Goal: Task Accomplishment & Management: Manage account settings

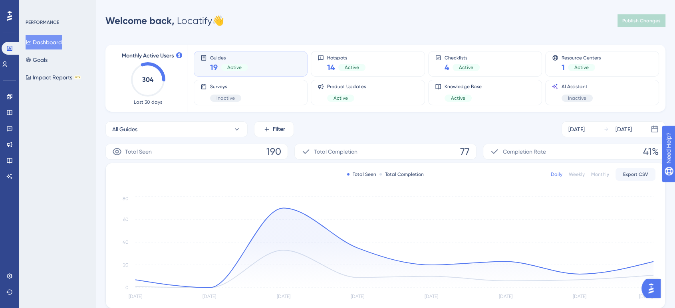
click at [653, 280] on button "Open AI Assistant Launcher" at bounding box center [650, 288] width 19 height 19
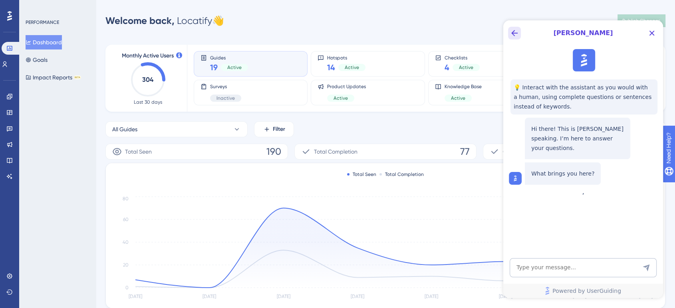
click at [518, 32] on icon "Back Button" at bounding box center [515, 33] width 10 height 10
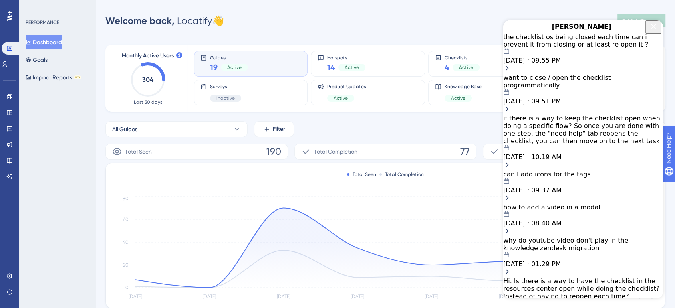
click at [589, 127] on div "if there is a way to keep the checklist open when doing a specific flow? So onc…" at bounding box center [583, 130] width 160 height 30
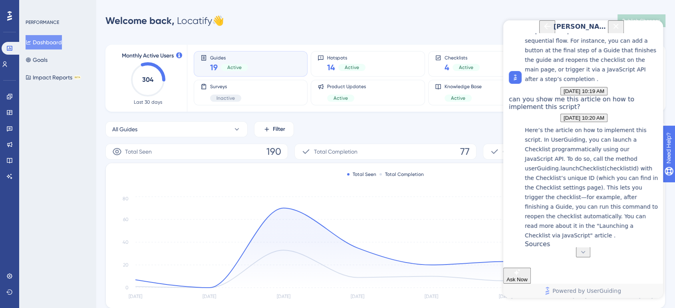
scroll to position [214, 0]
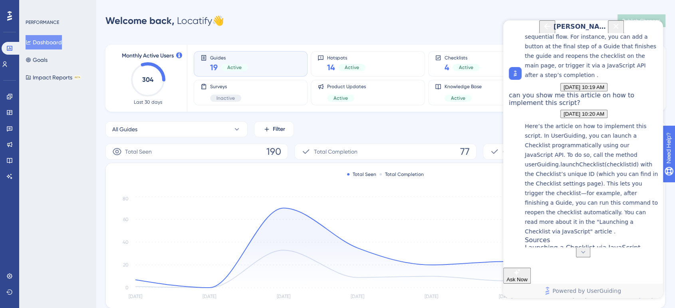
drag, startPoint x: 563, startPoint y: 89, endPoint x: 615, endPoint y: 86, distance: 51.6
click at [615, 80] on p "It’s possible to persist the checklist in a sequential flow. For instance, you …" at bounding box center [592, 51] width 134 height 58
click at [538, 80] on p "It’s possible to persist the checklist in a sequential flow. For instance, you …" at bounding box center [592, 51] width 134 height 58
drag, startPoint x: 538, startPoint y: 96, endPoint x: 627, endPoint y: 95, distance: 89.1
click at [627, 80] on p "It’s possible to persist the checklist in a sequential flow. For instance, you …" at bounding box center [592, 51] width 134 height 58
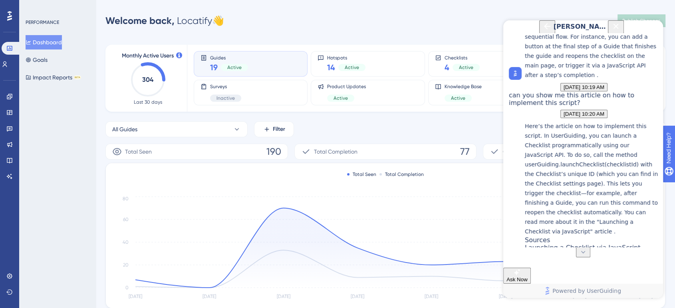
click at [537, 80] on p "It’s possible to persist the checklist in a sequential flow. For instance, you …" at bounding box center [592, 51] width 134 height 58
drag, startPoint x: 536, startPoint y: 109, endPoint x: 637, endPoint y: 108, distance: 101.0
click at [637, 80] on p "It’s possible to persist the checklist in a sequential flow. For instance, you …" at bounding box center [592, 51] width 134 height 58
click at [533, 80] on p "It’s possible to persist the checklist in a sequential flow. For instance, you …" at bounding box center [592, 51] width 134 height 58
drag, startPoint x: 533, startPoint y: 117, endPoint x: 563, endPoint y: 117, distance: 29.6
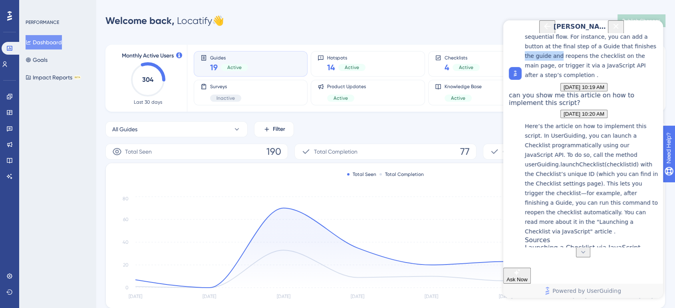
click at [563, 80] on p "It’s possible to persist the checklist in a sequential flow. For instance, you …" at bounding box center [592, 51] width 134 height 58
click at [542, 80] on p "It’s possible to persist the checklist in a sequential flow. For instance, you …" at bounding box center [592, 51] width 134 height 58
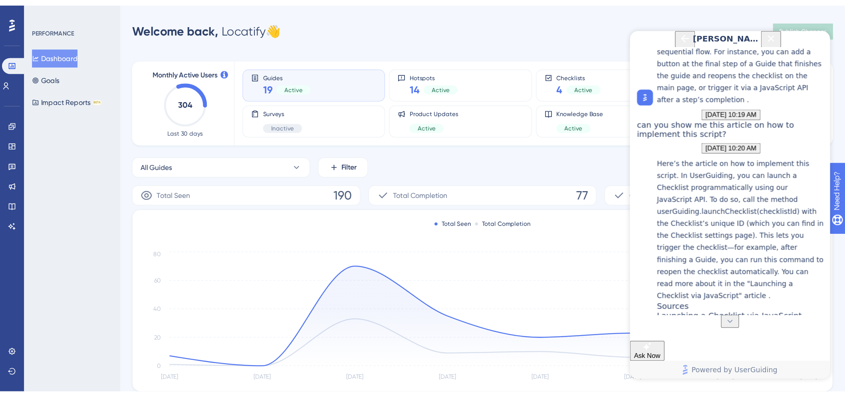
scroll to position [214, 0]
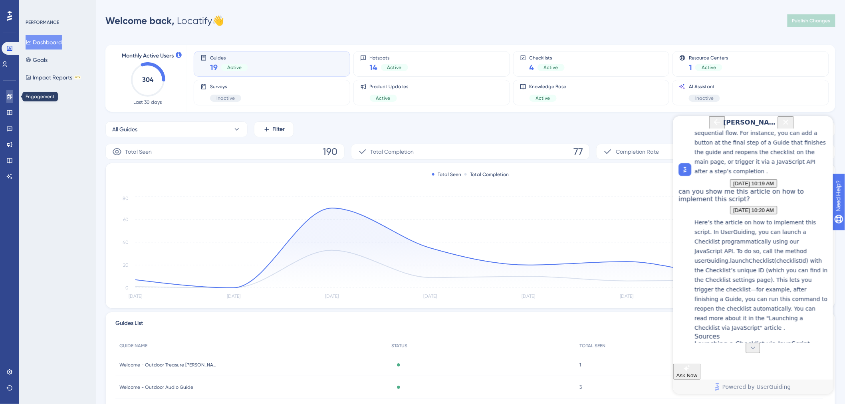
click at [10, 95] on icon at bounding box center [9, 96] width 6 height 6
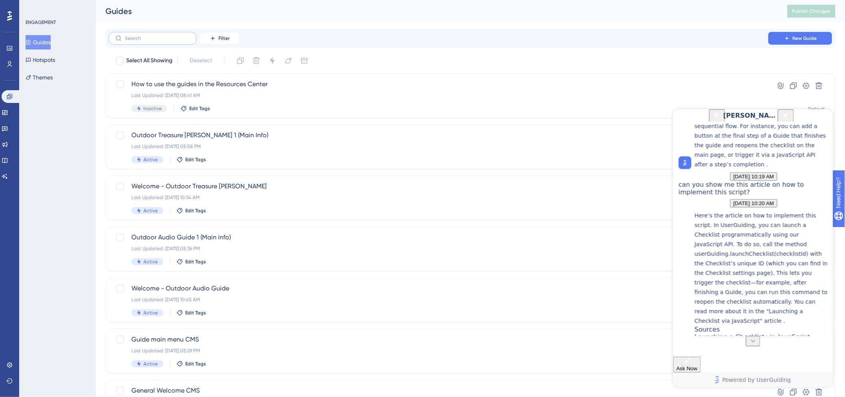
click at [160, 34] on label at bounding box center [153, 38] width 88 height 13
click at [160, 36] on input "text" at bounding box center [157, 39] width 65 height 6
type input "welcom"
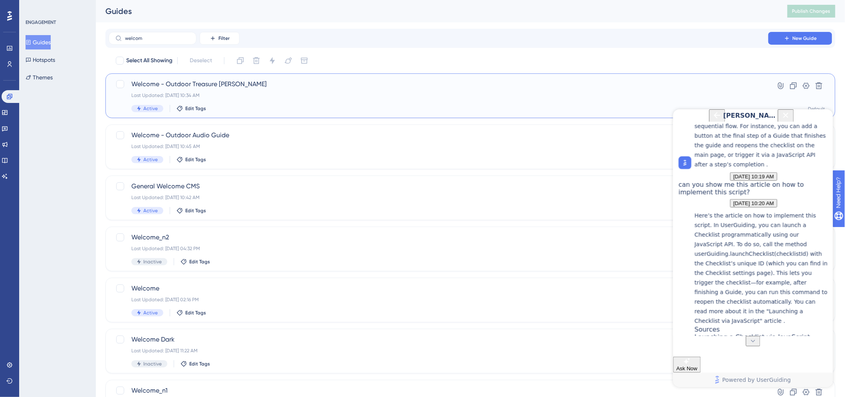
click at [202, 92] on div "Last Updated: [DATE] 10:34 AM" at bounding box center [438, 95] width 614 height 6
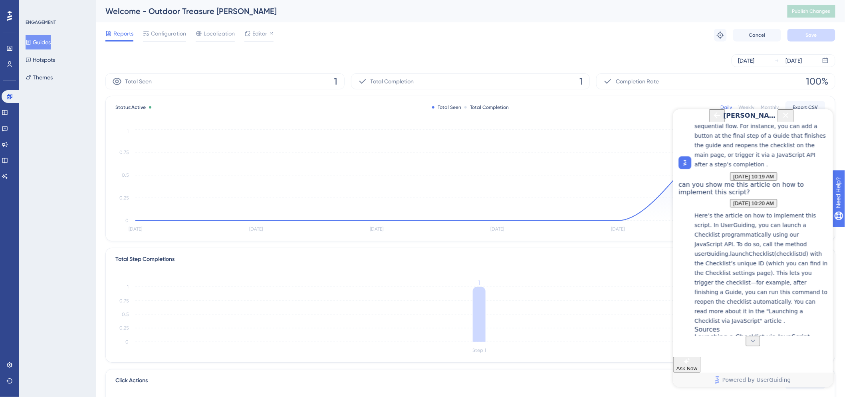
click at [681, 120] on icon "Close Button" at bounding box center [786, 115] width 10 height 10
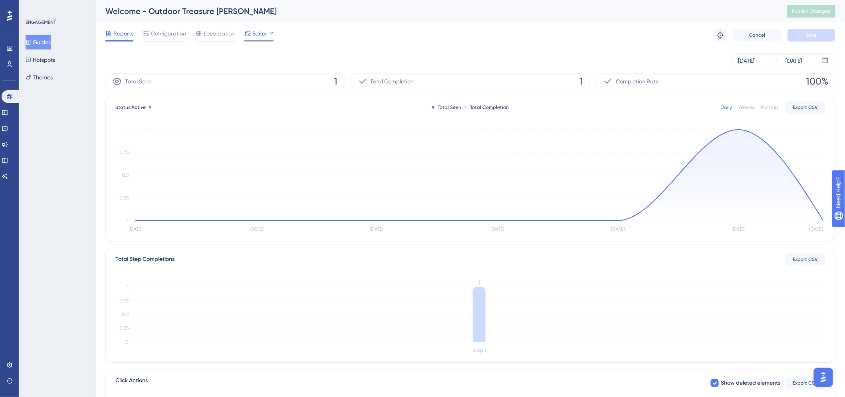
click at [253, 35] on span "Editor" at bounding box center [259, 34] width 15 height 10
click at [164, 36] on span "Configuration" at bounding box center [168, 34] width 35 height 10
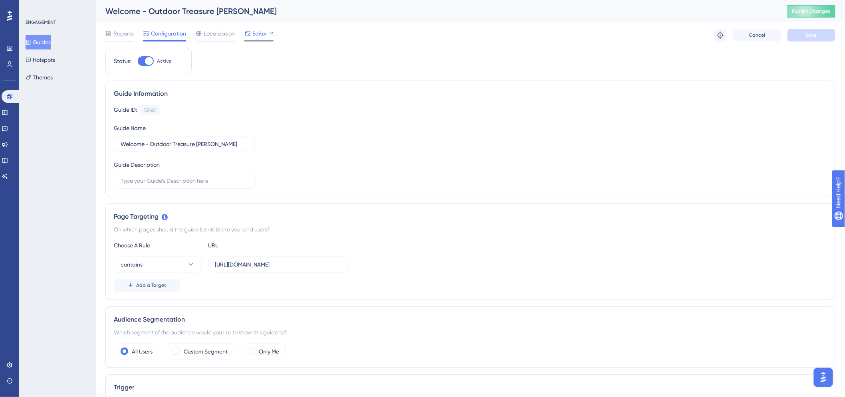
click at [250, 34] on icon at bounding box center [247, 33] width 6 height 6
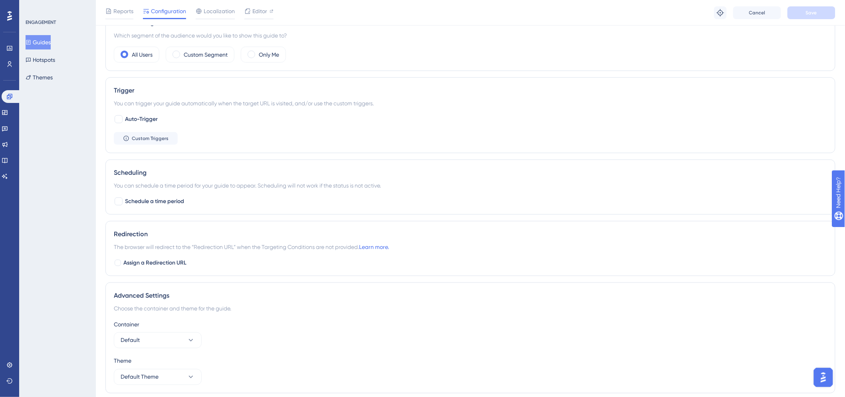
scroll to position [329, 0]
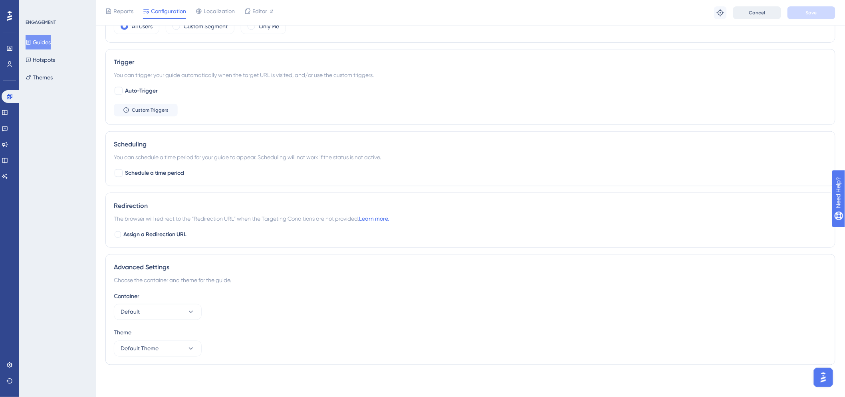
click at [681, 17] on button "Cancel" at bounding box center [757, 12] width 48 height 13
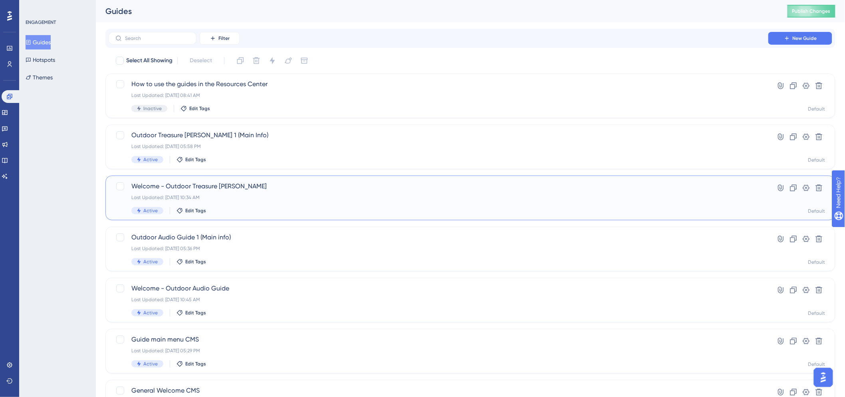
click at [193, 192] on div "Welcome - Outdoor Treasure [PERSON_NAME] Last Updated: [DATE] 10:34 AM Active E…" at bounding box center [438, 198] width 614 height 33
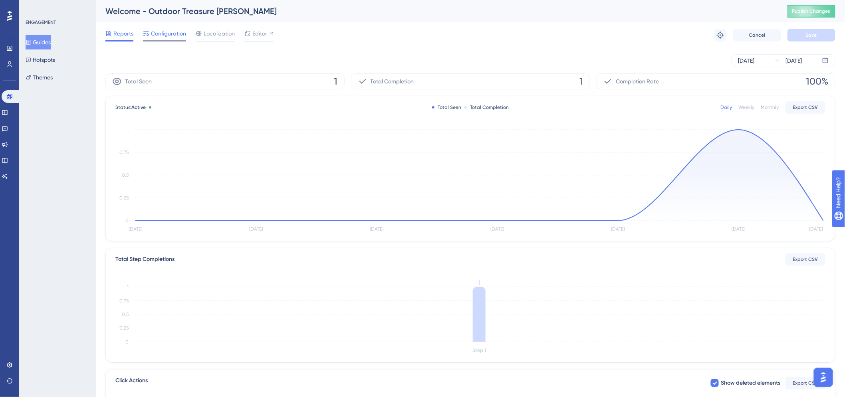
click at [176, 35] on span "Configuration" at bounding box center [168, 34] width 35 height 10
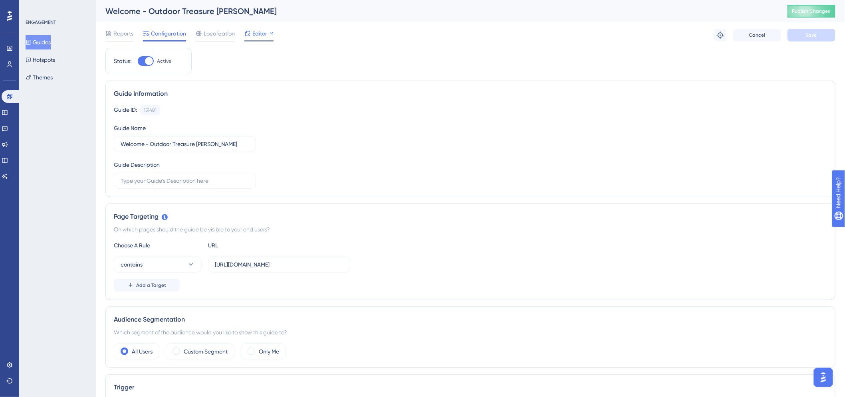
click at [259, 35] on span "Editor" at bounding box center [259, 34] width 15 height 10
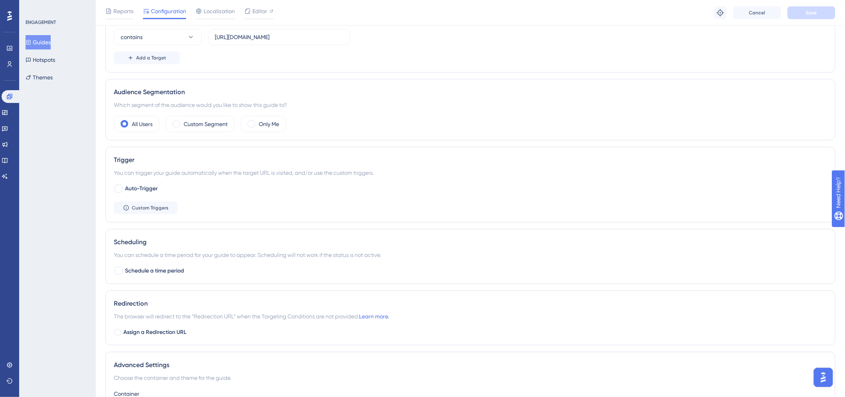
scroll to position [329, 0]
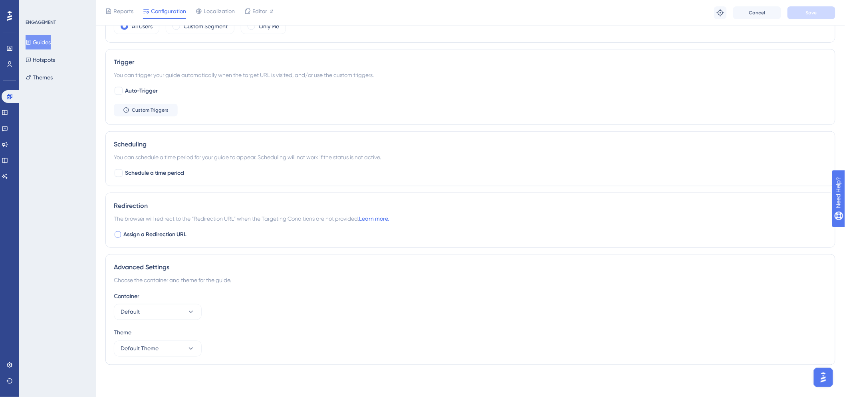
click at [125, 232] on span "Assign a Redirection URL" at bounding box center [154, 235] width 63 height 10
checkbox input "true"
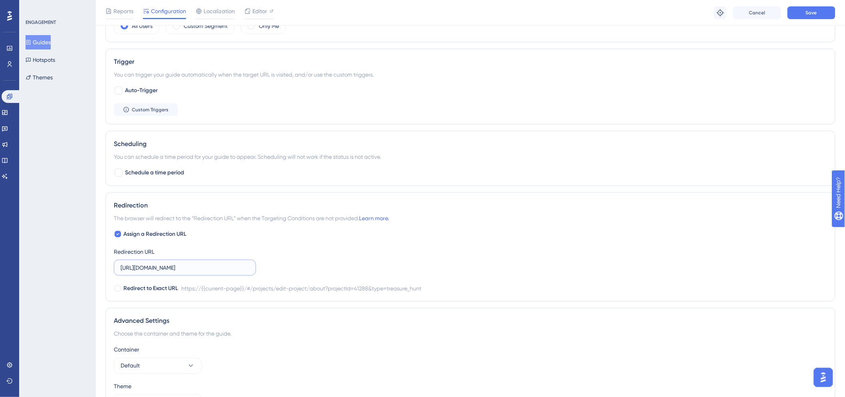
click at [208, 270] on input "[URL][DOMAIN_NAME]" at bounding box center [185, 268] width 129 height 9
paste input "33&type=outdoor_game"
type input "[URL][DOMAIN_NAME]"
click at [310, 258] on div "Assign a Redirection URL Redirection URL [URL][DOMAIN_NAME] Redirect to Exact U…" at bounding box center [470, 262] width 713 height 64
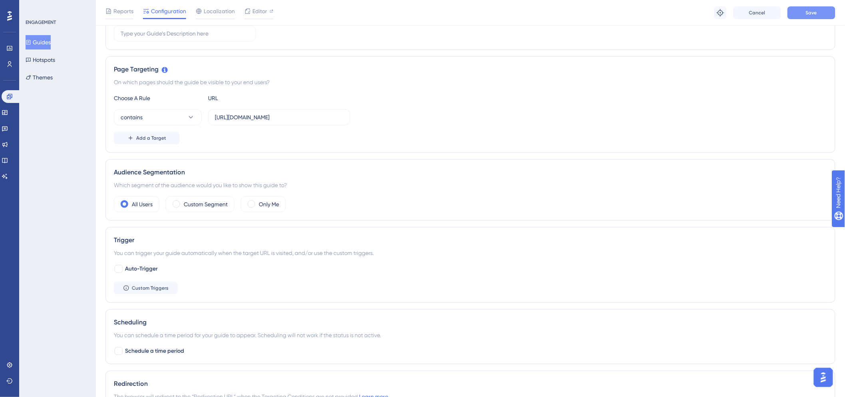
scroll to position [146, 0]
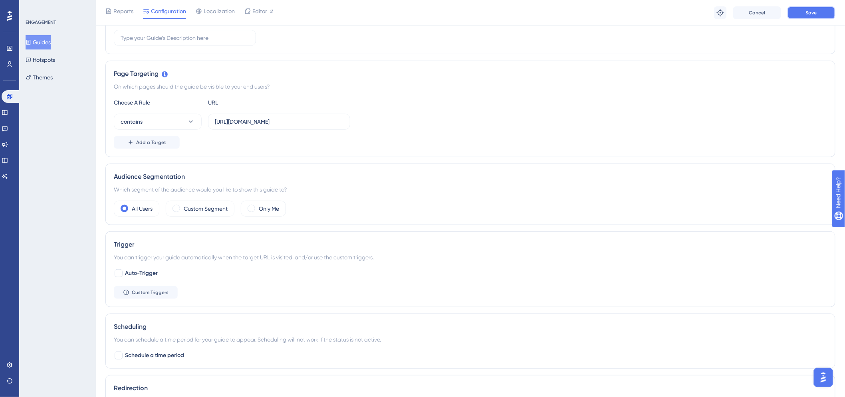
click at [681, 13] on button "Save" at bounding box center [812, 12] width 48 height 13
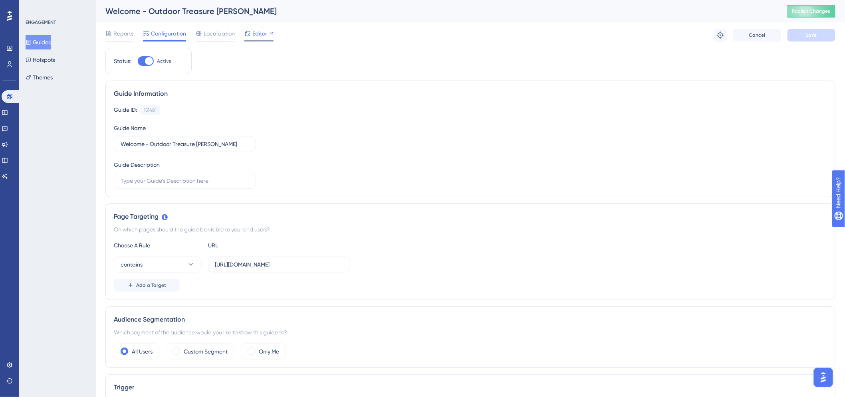
click at [264, 31] on span "Editor" at bounding box center [259, 34] width 15 height 10
click at [127, 29] on span "Reports" at bounding box center [123, 34] width 20 height 10
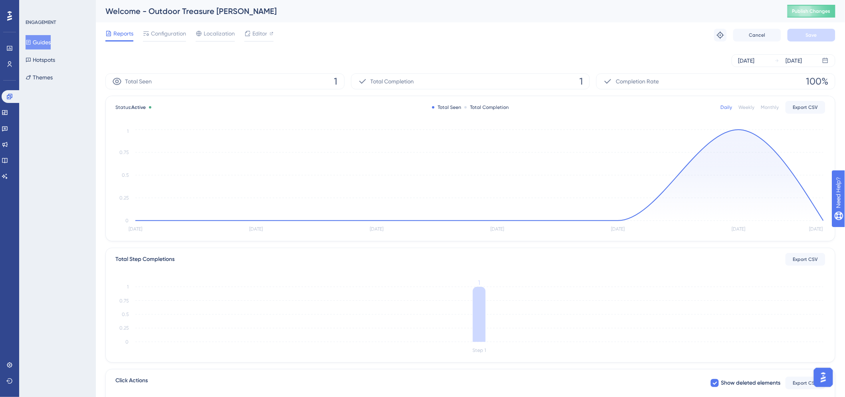
click at [40, 40] on button "Guides" at bounding box center [38, 42] width 25 height 14
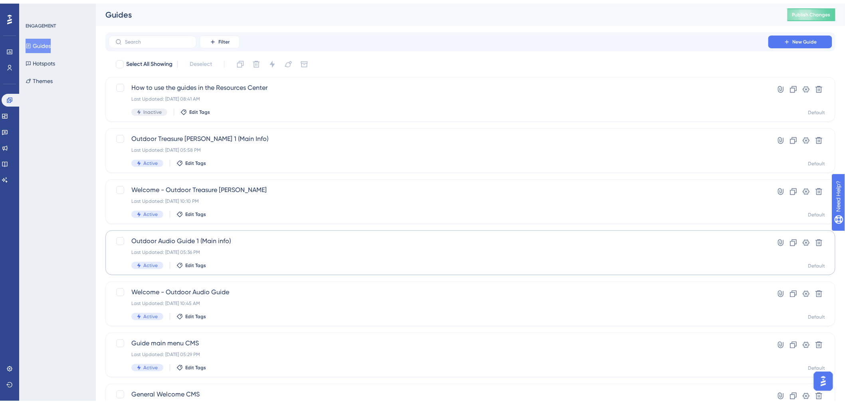
scroll to position [216, 0]
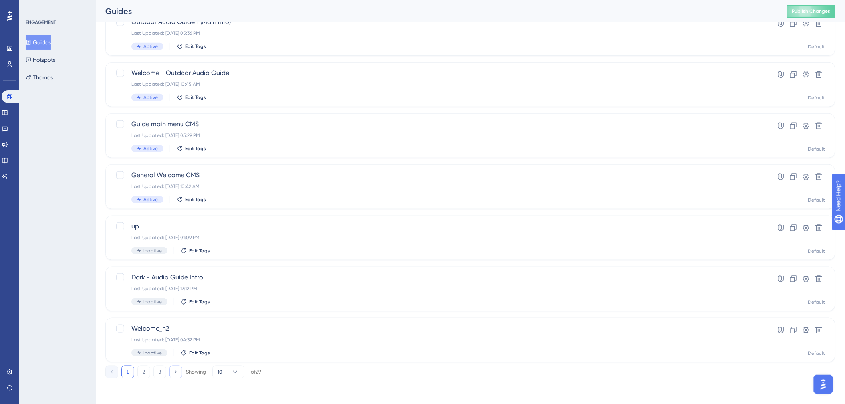
click at [177, 308] on button at bounding box center [175, 372] width 13 height 13
drag, startPoint x: 177, startPoint y: 375, endPoint x: 59, endPoint y: 249, distance: 173.2
click at [59, 249] on div "ENGAGEMENT Guides Hotspots Themes" at bounding box center [57, 202] width 77 height 404
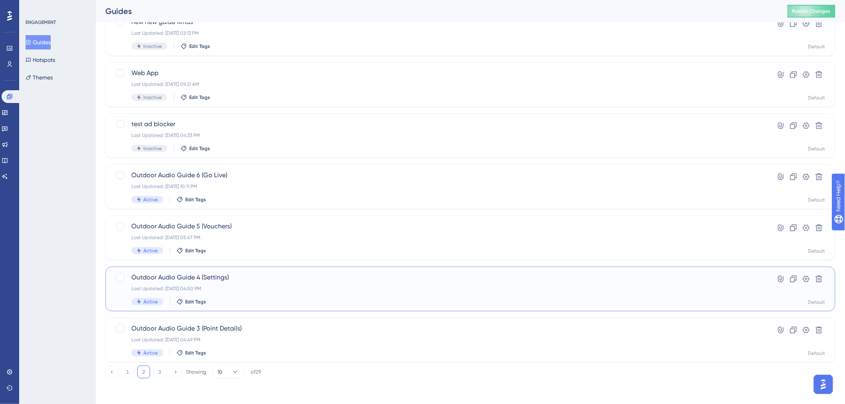
click at [225, 284] on div "Outdoor Audio Guide 4 (Settings) Last Updated: [DATE] 04:50 PM Active Edit Tags" at bounding box center [438, 289] width 614 height 33
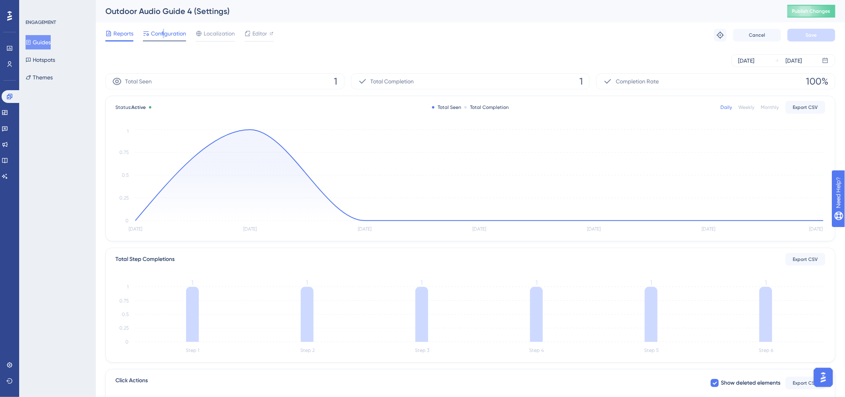
click at [164, 34] on span "Configuration" at bounding box center [168, 34] width 35 height 10
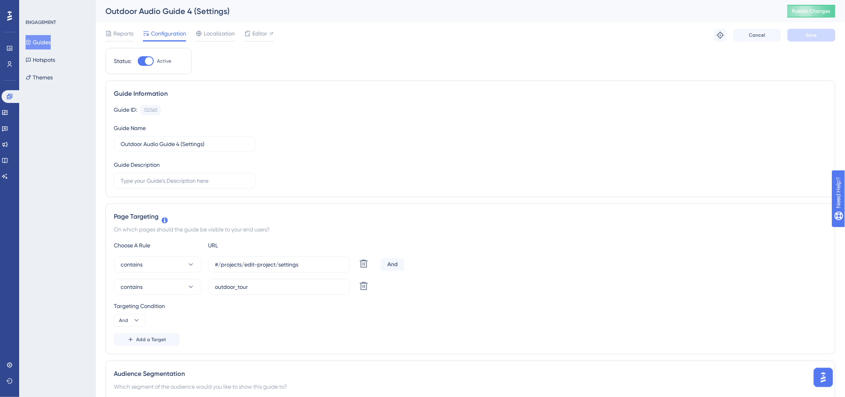
click at [209, 26] on div "Reports Configuration Localization Editor Troubleshoot Cancel Save" at bounding box center [470, 35] width 730 height 26
click at [209, 30] on span "Localization" at bounding box center [219, 34] width 31 height 10
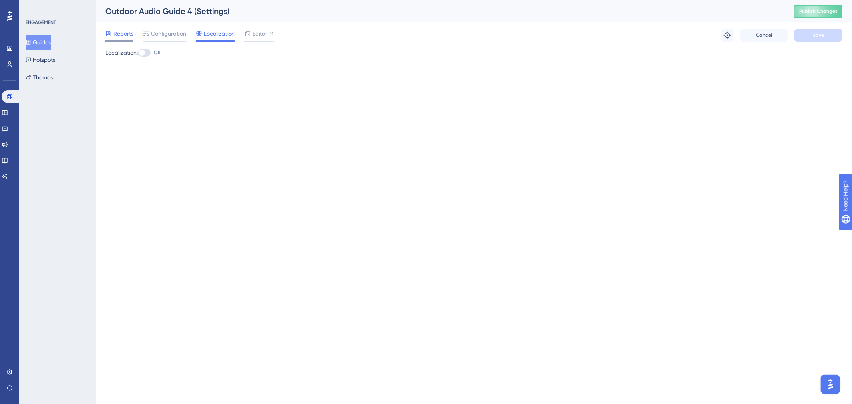
click at [118, 31] on span "Reports" at bounding box center [123, 34] width 20 height 10
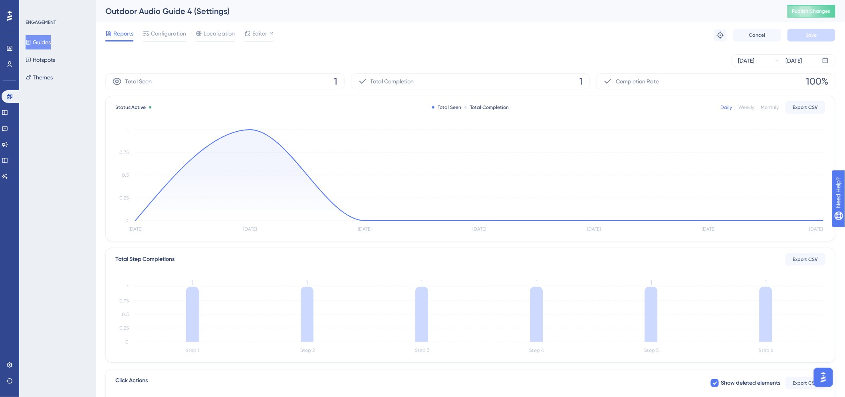
click at [681, 308] on img "Open AI Assistant Launcher" at bounding box center [823, 377] width 14 height 14
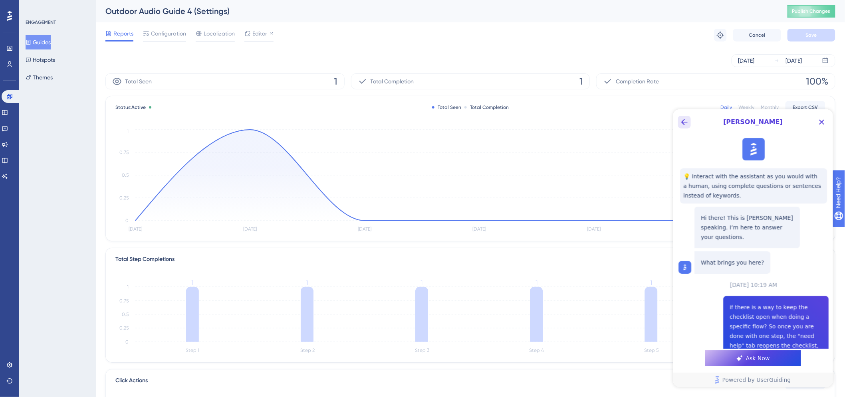
click at [681, 123] on icon "Back Button" at bounding box center [684, 122] width 10 height 10
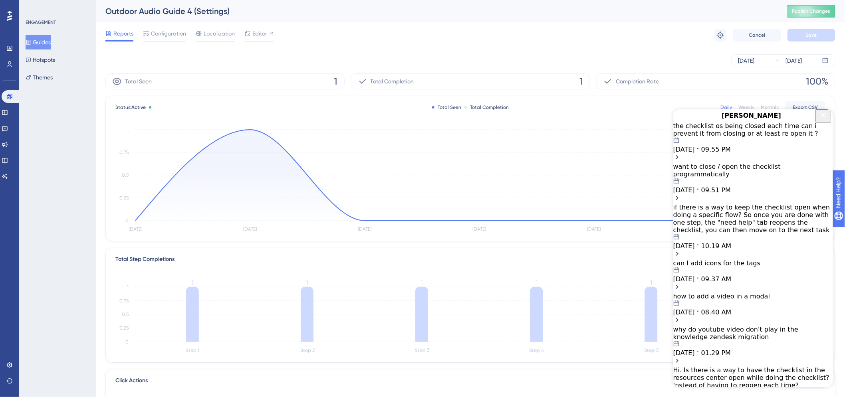
click at [681, 216] on div "if there is a way to keep the checklist open when doing a specific flow? So onc…" at bounding box center [753, 218] width 160 height 30
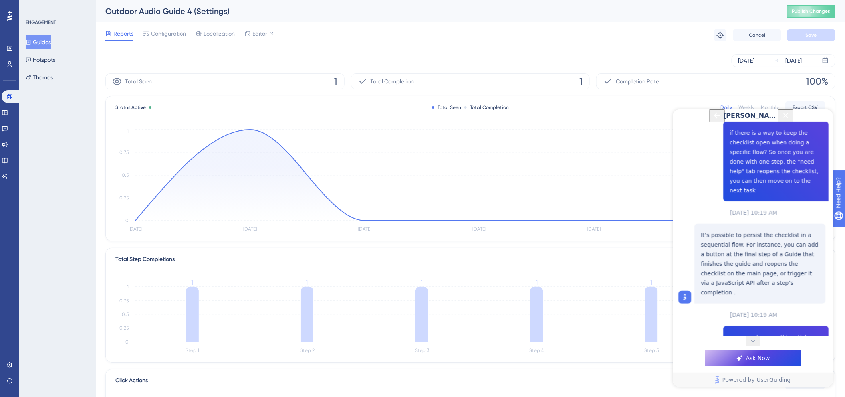
scroll to position [161, 0]
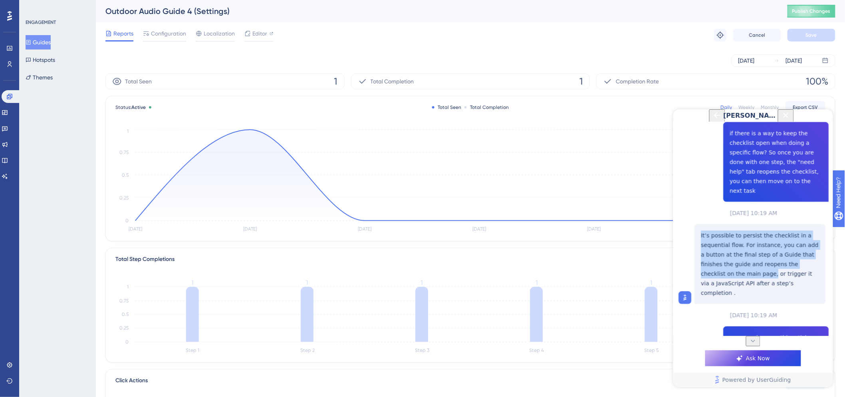
drag, startPoint x: 701, startPoint y: 230, endPoint x: 728, endPoint y: 268, distance: 46.0
click at [681, 268] on p "It’s possible to persist the checklist in a sequential flow. For instance, you …" at bounding box center [760, 263] width 118 height 67
copy p "It’s possible to persist the checklist in a sequential flow. For instance, you …"
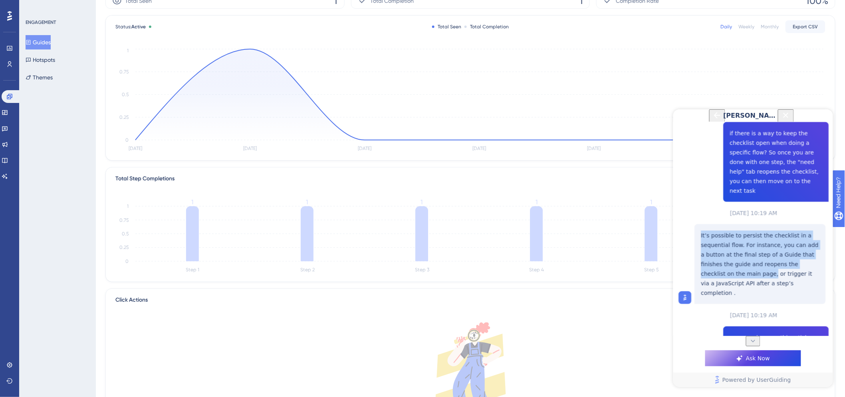
scroll to position [160, 0]
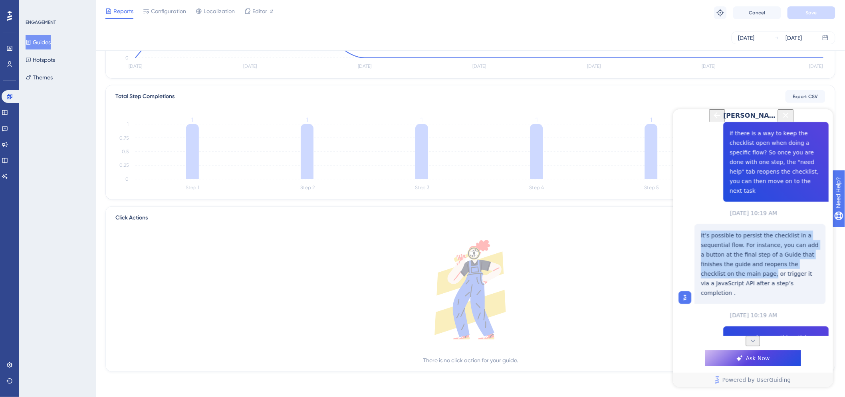
click at [681, 308] on span "Ask Now" at bounding box center [758, 358] width 24 height 10
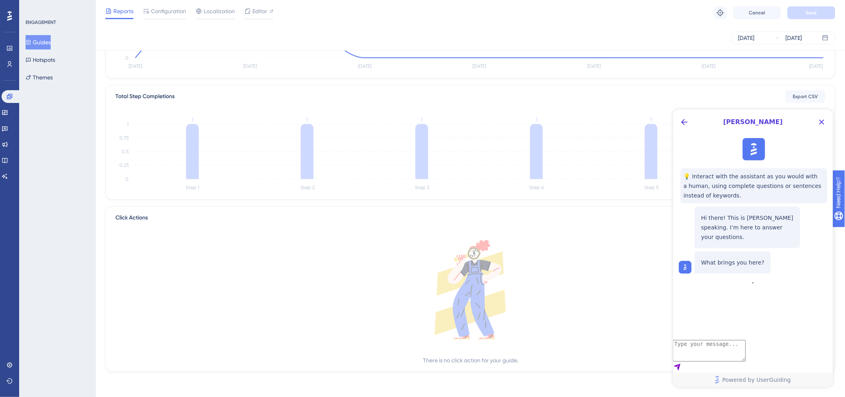
click at [681, 308] on textarea "AI Assistant Text Input" at bounding box center [709, 351] width 73 height 22
paste textarea "It’s possible to persist the checklist in a sequential flow. For instance, you …"
type textarea "It’s possible to persist the checklist in a sequential flow. For instance, you …"
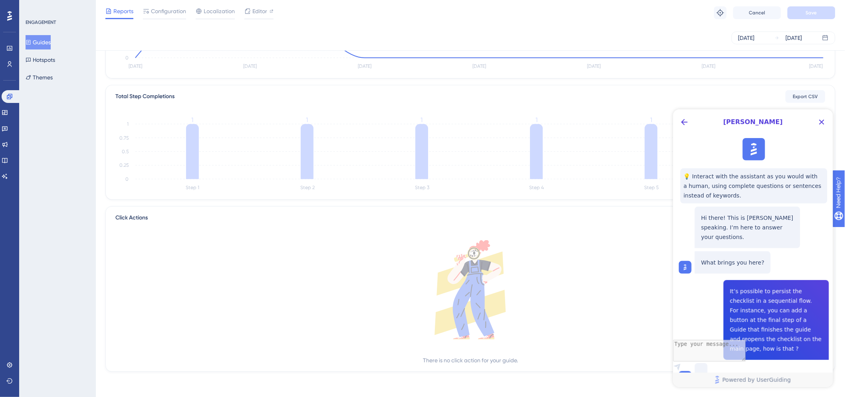
scroll to position [27, 0]
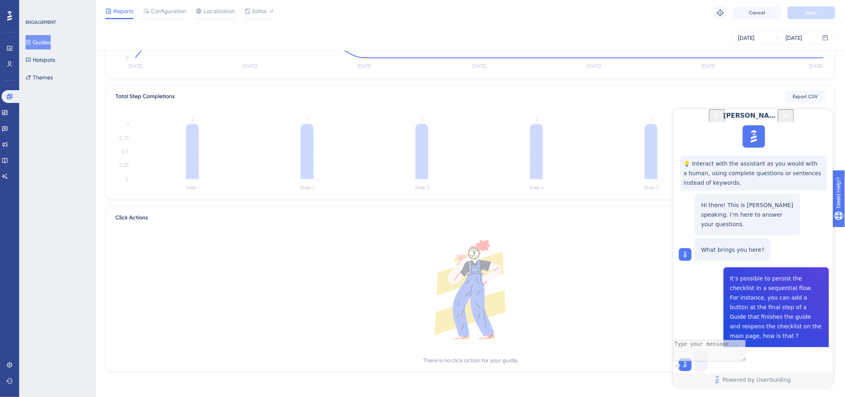
click at [681, 308] on div "[PERSON_NAME] 💡 Interact with the assistant as you would with a human, using co…" at bounding box center [753, 248] width 160 height 278
click at [681, 308] on icon at bounding box center [679, 390] width 8 height 8
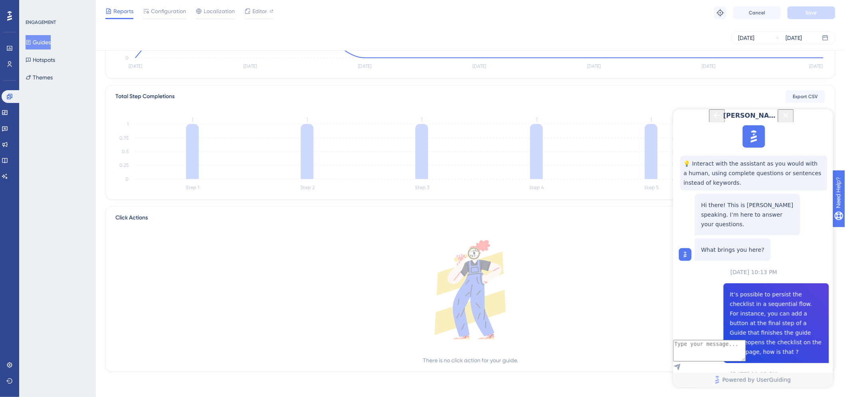
scroll to position [192, 0]
click at [681, 118] on icon "Back Button" at bounding box center [717, 115] width 6 height 6
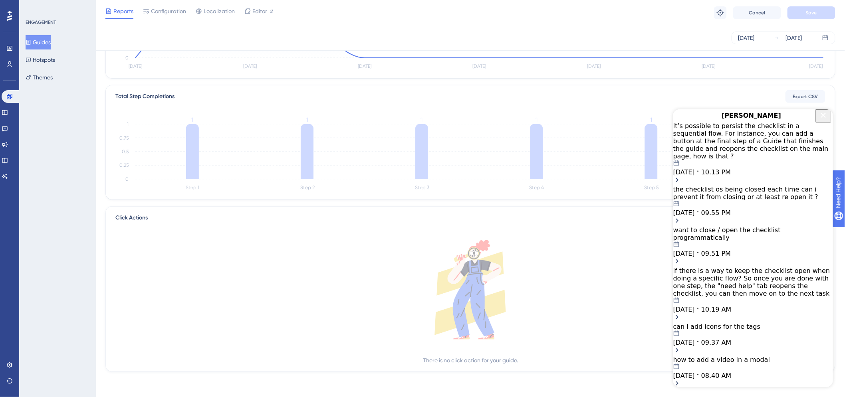
scroll to position [0, 0]
click at [681, 250] on span "09.51 PM" at bounding box center [716, 254] width 30 height 8
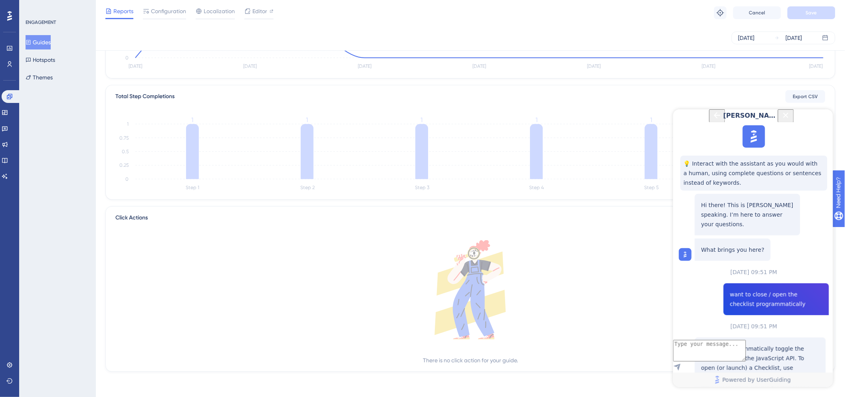
scroll to position [500, 0]
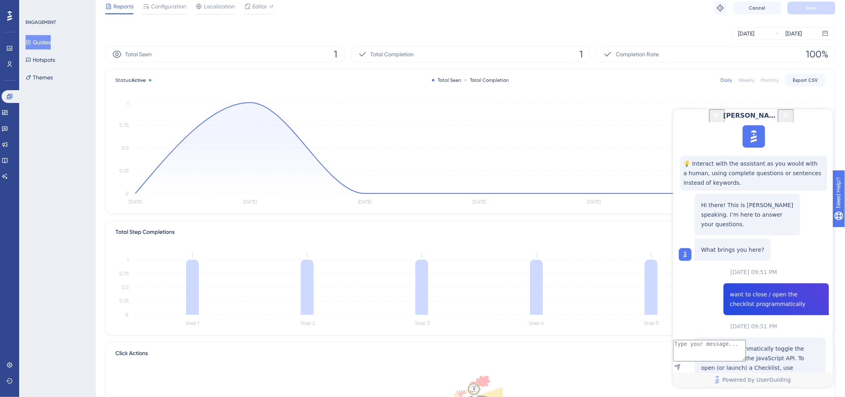
scroll to position [0, 0]
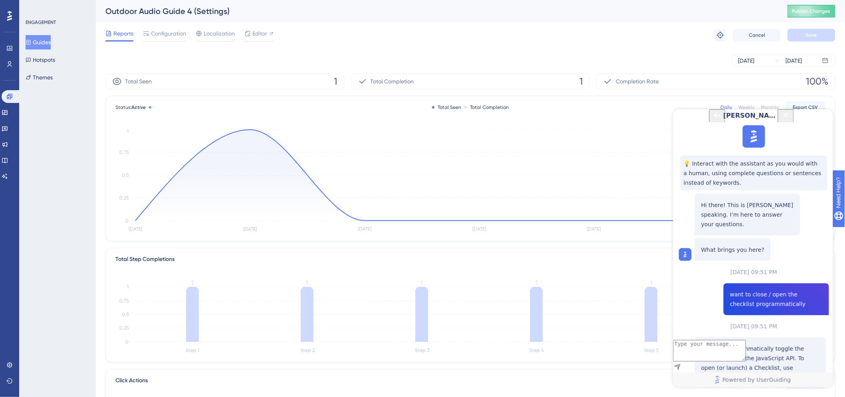
click at [36, 44] on button "Guides" at bounding box center [38, 42] width 25 height 14
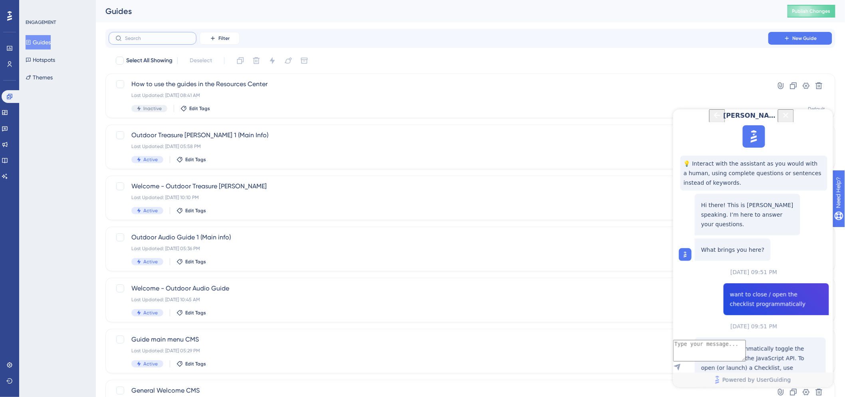
click at [160, 37] on input "text" at bounding box center [157, 39] width 65 height 6
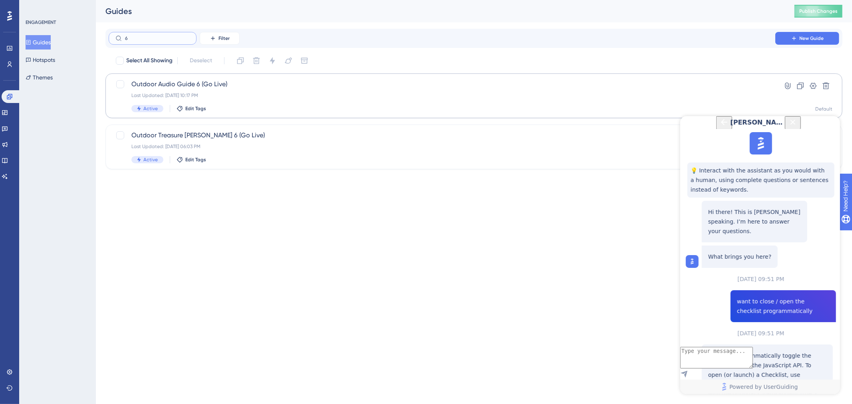
type input "6"
click at [178, 80] on span "Outdoor Audio Guide 6 (Go Live)" at bounding box center [441, 84] width 621 height 10
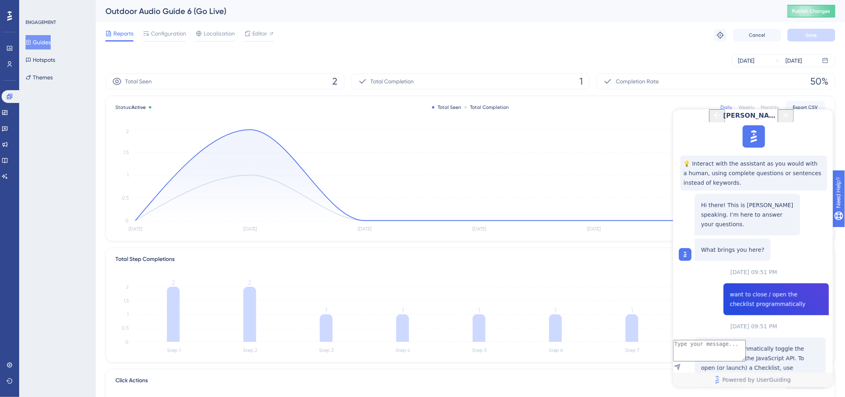
click at [681, 120] on icon "Back Button" at bounding box center [717, 115] width 10 height 10
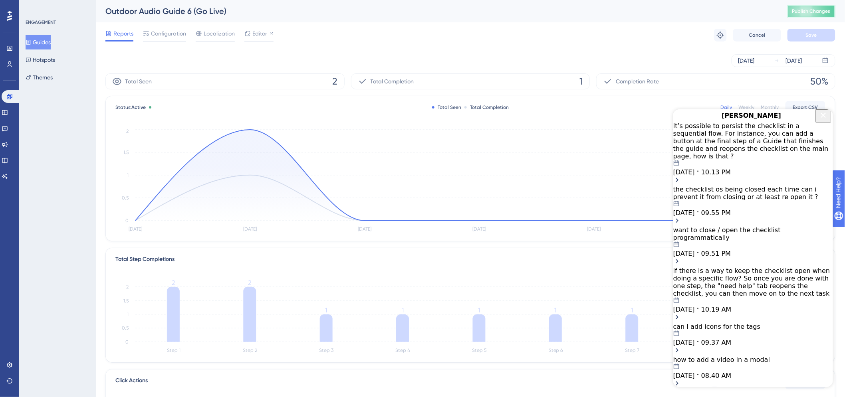
click at [681, 9] on span "Publish Changes" at bounding box center [811, 11] width 38 height 6
click at [681, 146] on div "It’s possible to persist the checklist in a sequential flow. For instance, you …" at bounding box center [753, 141] width 160 height 38
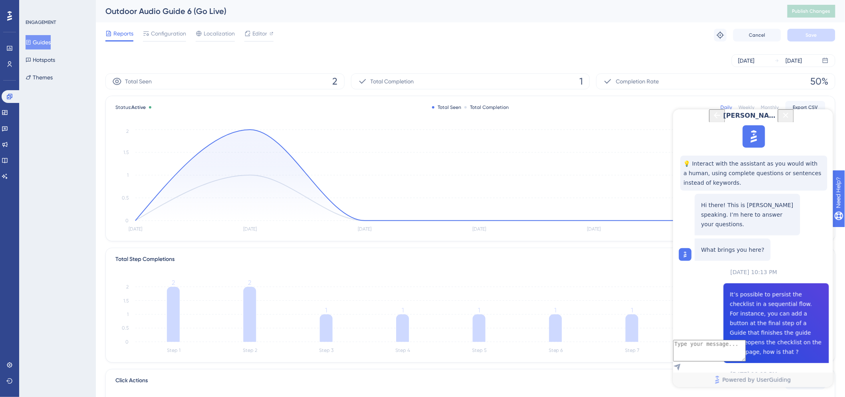
scroll to position [106, 0]
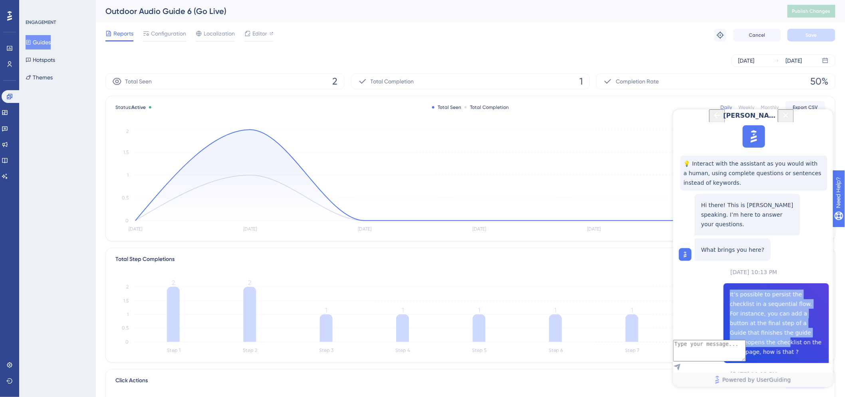
drag, startPoint x: 726, startPoint y: 189, endPoint x: 773, endPoint y: 231, distance: 63.9
click at [681, 283] on div "It’s possible to persist the checklist in a sequential flow. For instance, you …" at bounding box center [775, 323] width 105 height 80
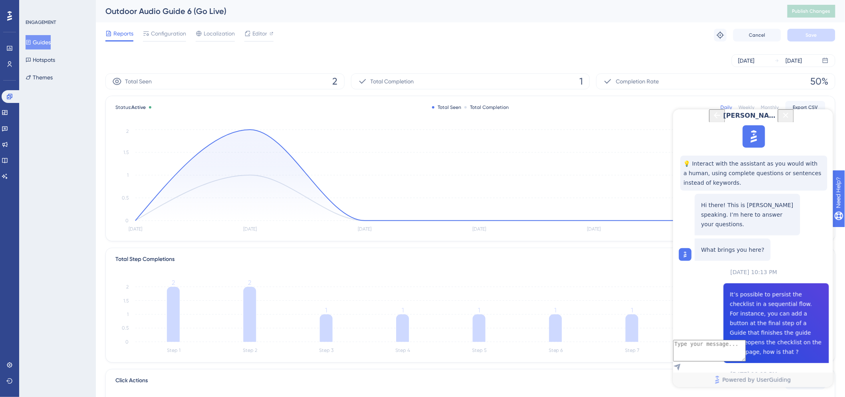
click at [681, 290] on span "It’s possible to persist the checklist in a sequential flow. For instance, you …" at bounding box center [776, 323] width 93 height 67
click at [681, 308] on textarea "AI Assistant Text Input" at bounding box center [709, 351] width 73 height 22
type textarea "can i do the same for resource center ?"
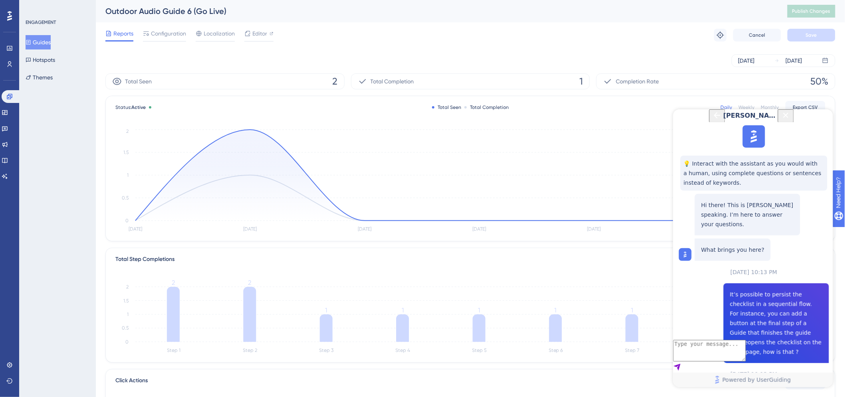
scroll to position [385, 0]
click at [681, 308] on textarea "AI Assistant Text Input" at bounding box center [709, 351] width 73 height 22
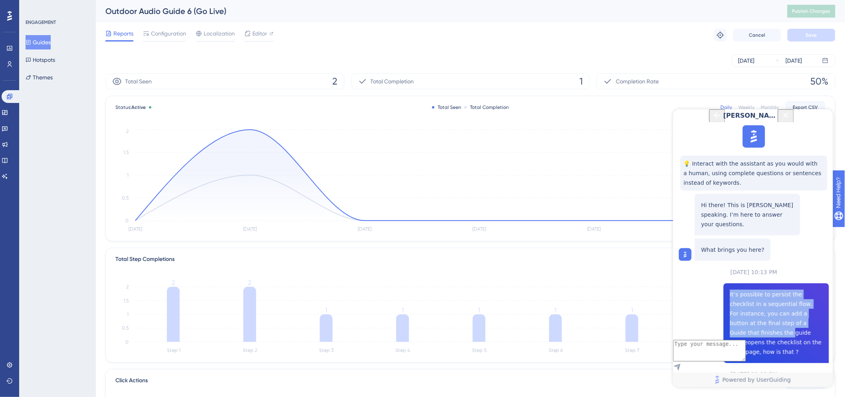
drag, startPoint x: 726, startPoint y: 183, endPoint x: 790, endPoint y: 209, distance: 68.4
click at [681, 283] on div "It’s possible to persist the checklist in a sequential flow. For instance, you …" at bounding box center [775, 323] width 105 height 80
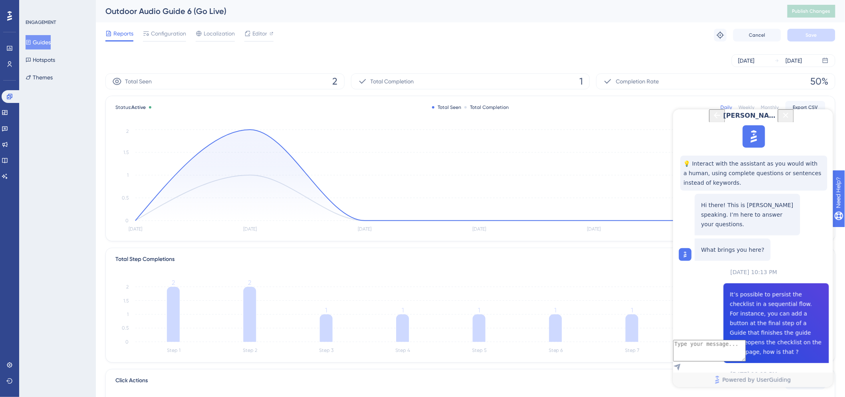
click at [681, 290] on span "It’s possible to persist the checklist in a sequential flow. For instance, you …" at bounding box center [776, 323] width 93 height 67
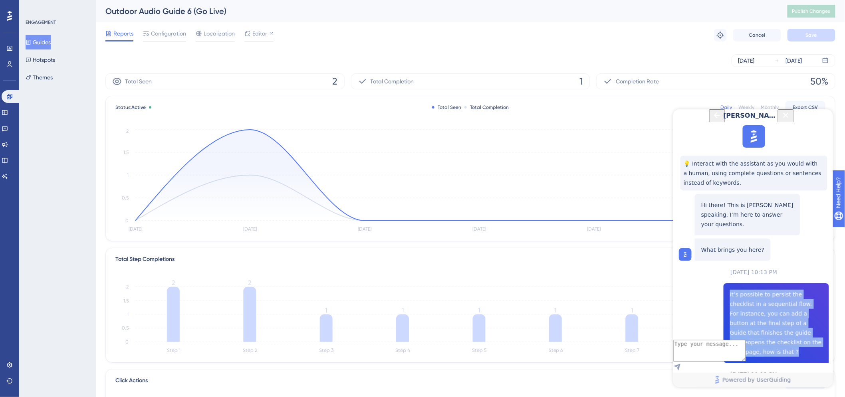
drag, startPoint x: 774, startPoint y: 228, endPoint x: 727, endPoint y: 181, distance: 66.6
click at [681, 283] on div "It’s possible to persist the checklist in a sequential flow. For instance, you …" at bounding box center [775, 323] width 105 height 80
copy span "It’s possible to persist the checklist in a sequential flow. For instance, you …"
click at [681, 118] on icon "Back Button" at bounding box center [717, 115] width 6 height 6
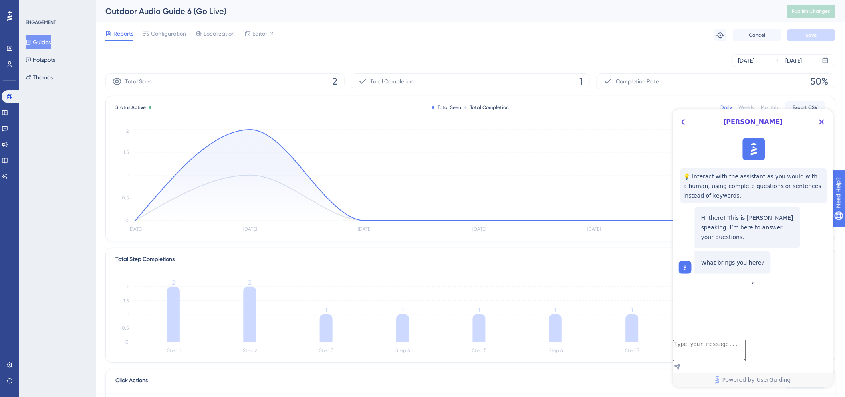
click at [681, 308] on textarea "AI Assistant Text Input" at bounding box center [709, 351] width 73 height 22
paste textarea "It’s possible to persist the checklist in a sequential flow. For instance, you …"
click at [681, 308] on textarea "It’s possible to persist the checklist in a sequential flow. For instance, you …" at bounding box center [709, 333] width 73 height 58
drag, startPoint x: 750, startPoint y: 321, endPoint x: 789, endPoint y: 321, distance: 38.7
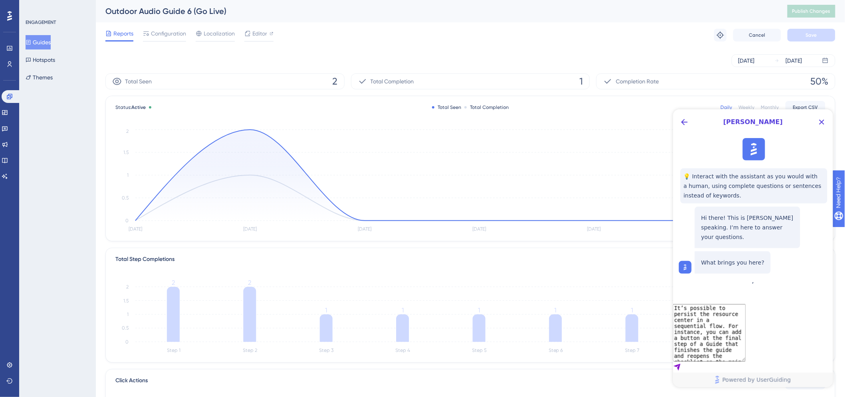
click at [681, 308] on textarea "It’s possible to persist the resource center in a sequential flow. For instance…" at bounding box center [709, 333] width 73 height 58
paste textarea "resource center"
type textarea "It’s possible to persist the resource center in a sequential flow. For instance…"
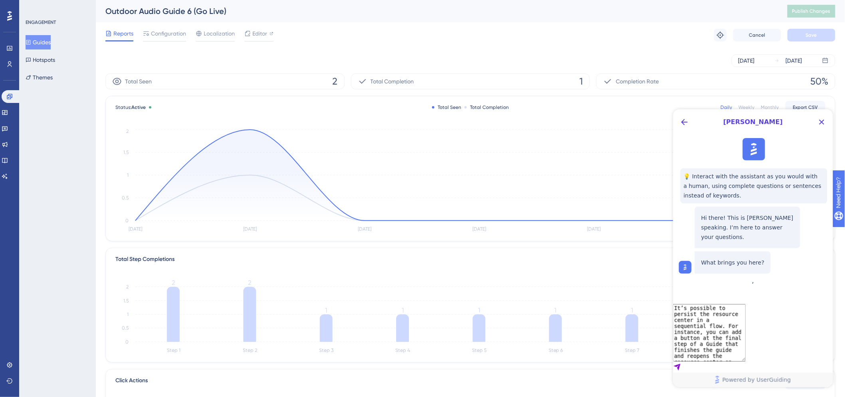
click at [681, 308] on icon "Send Message" at bounding box center [677, 367] width 8 height 8
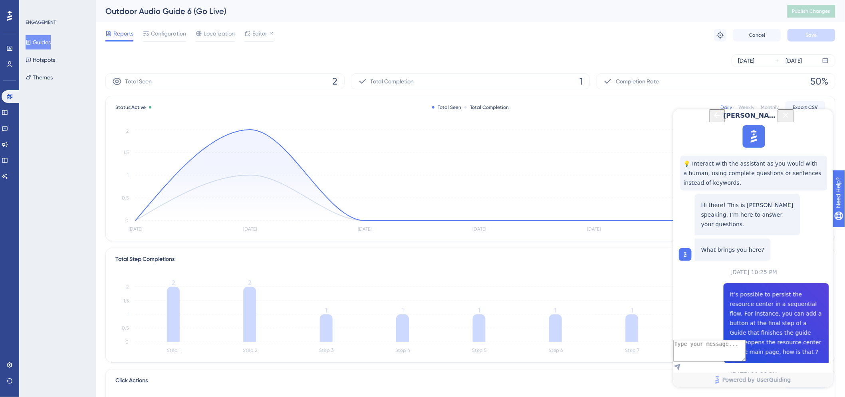
scroll to position [192, 0]
click at [339, 6] on div "Outdoor Audio Guide 6 (Go Live)" at bounding box center [436, 11] width 662 height 11
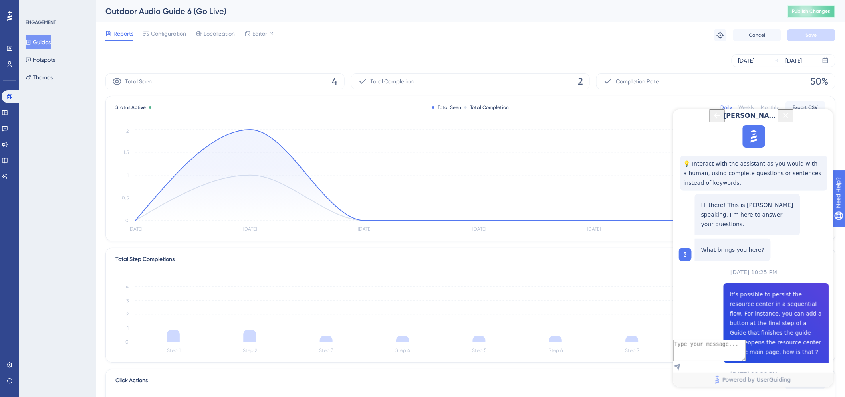
click at [681, 8] on span "Publish Changes" at bounding box center [811, 11] width 38 height 6
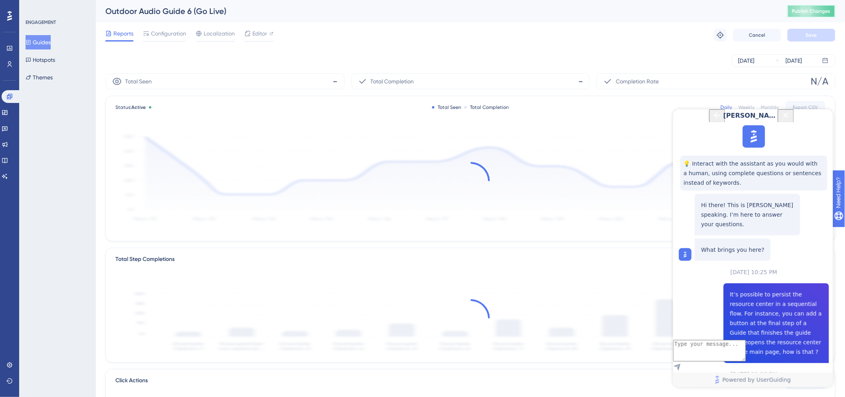
click at [681, 6] on button "Publish Changes" at bounding box center [812, 11] width 48 height 13
